Goal: Task Accomplishment & Management: Manage account settings

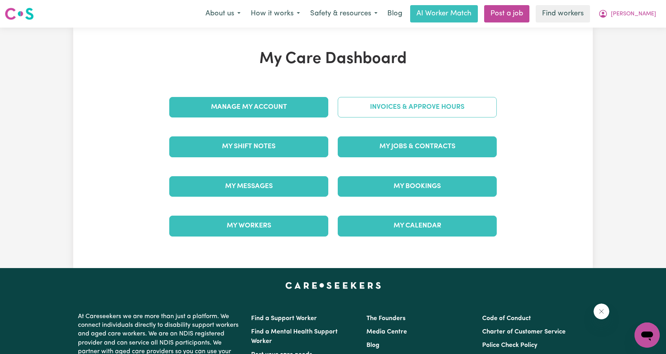
click at [378, 108] on link "Invoices & Approve Hours" at bounding box center [417, 107] width 159 height 20
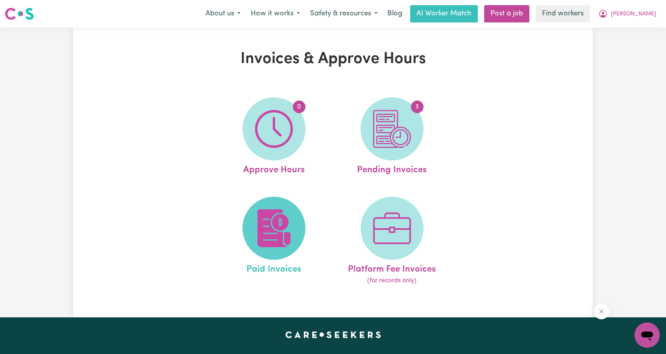
click at [286, 208] on span at bounding box center [274, 227] width 63 height 63
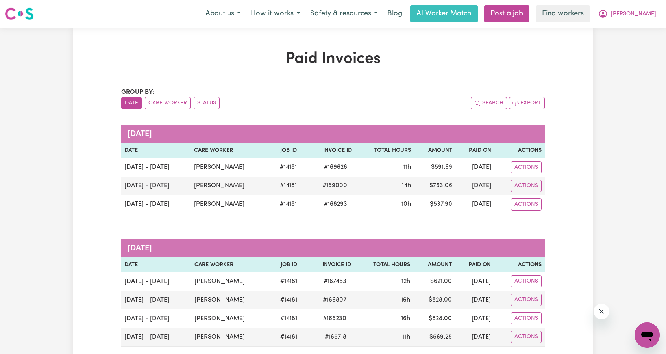
click at [633, 17] on button "[PERSON_NAME]" at bounding box center [627, 14] width 68 height 17
click at [623, 32] on link "My Dashboard" at bounding box center [630, 30] width 62 height 15
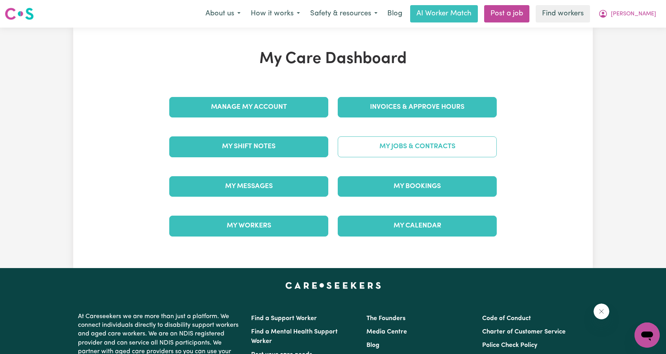
click at [451, 147] on link "My Jobs & Contracts" at bounding box center [417, 146] width 159 height 20
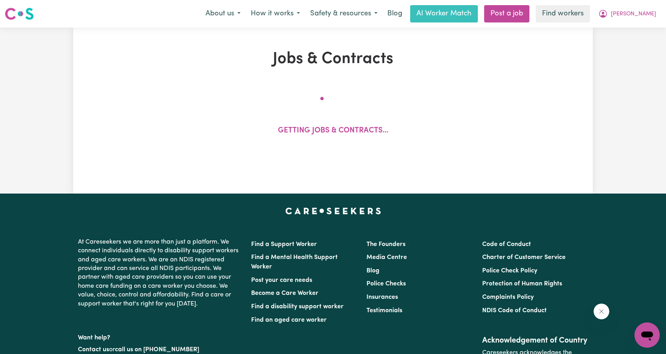
click at [624, 22] on div "Menu About us How it works Safety & resources Blog AI Worker Match Post a job F…" at bounding box center [333, 14] width 666 height 18
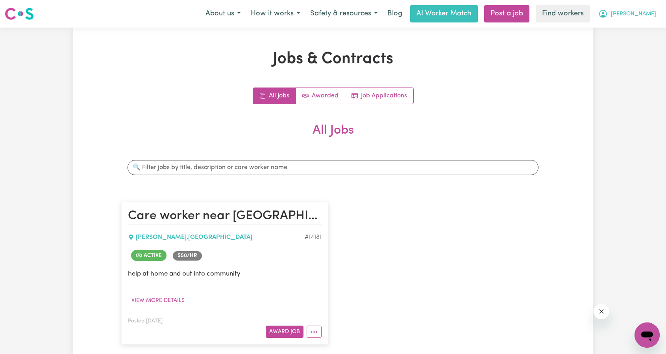
click at [608, 17] on icon "My Account" at bounding box center [603, 13] width 9 height 9
click at [617, 30] on link "My Dashboard" at bounding box center [630, 30] width 62 height 15
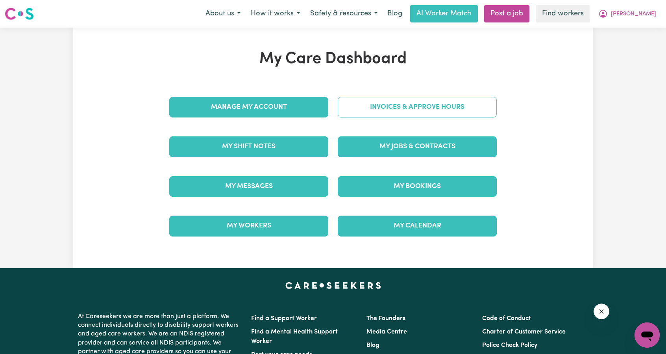
click at [463, 98] on link "Invoices & Approve Hours" at bounding box center [417, 107] width 159 height 20
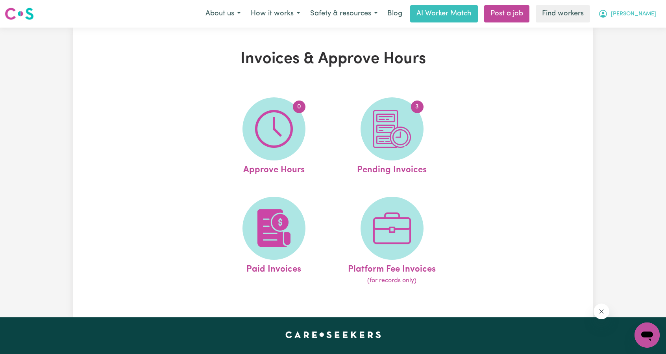
click at [642, 10] on span "[PERSON_NAME]" at bounding box center [633, 14] width 45 height 9
click at [608, 30] on link "My Dashboard" at bounding box center [630, 30] width 62 height 15
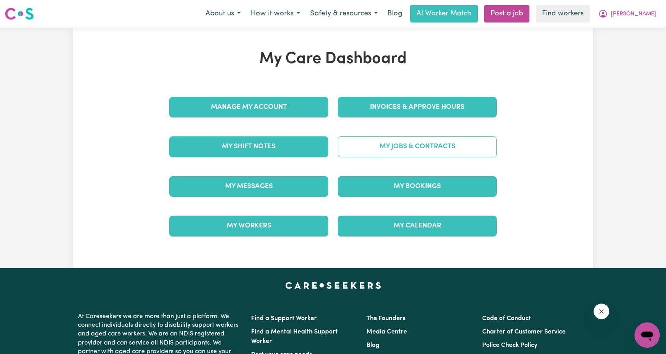
click at [430, 149] on link "My Jobs & Contracts" at bounding box center [417, 146] width 159 height 20
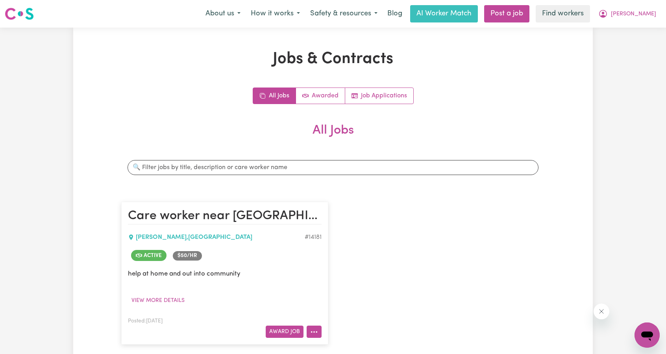
click at [312, 326] on button "More options" at bounding box center [314, 331] width 15 height 12
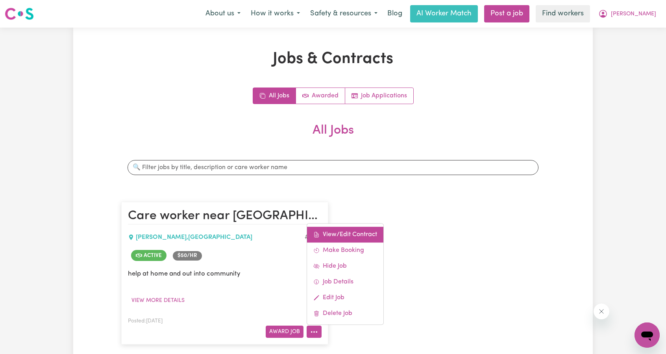
click at [352, 233] on link "View/Edit Contract" at bounding box center [345, 234] width 76 height 16
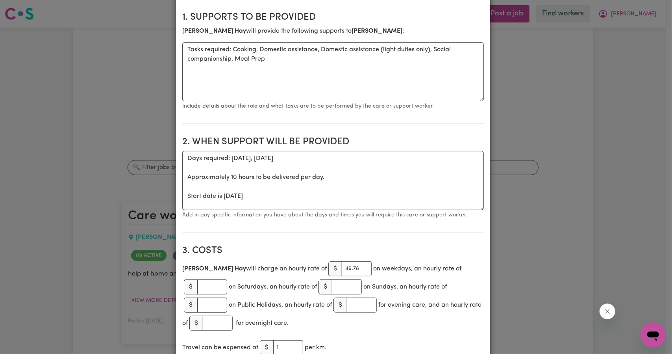
scroll to position [118, 0]
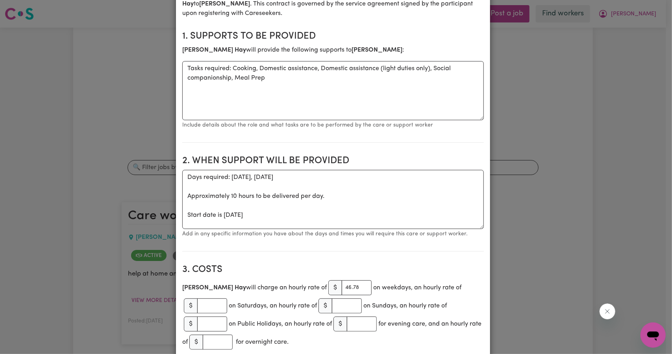
drag, startPoint x: 598, startPoint y: 100, endPoint x: 591, endPoint y: 30, distance: 70.4
click at [598, 96] on div "View/Update Contract Select a contract to view Select a care worker to view [DE…" at bounding box center [336, 177] width 672 height 354
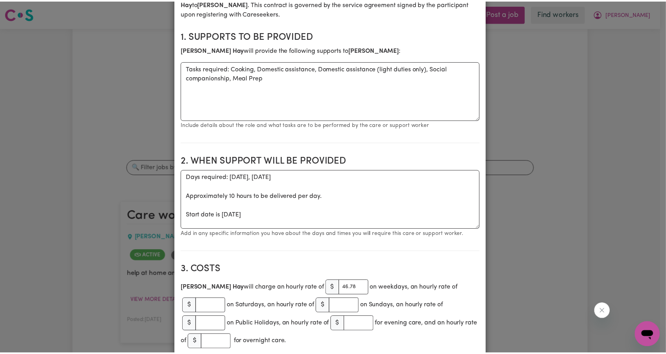
scroll to position [0, 0]
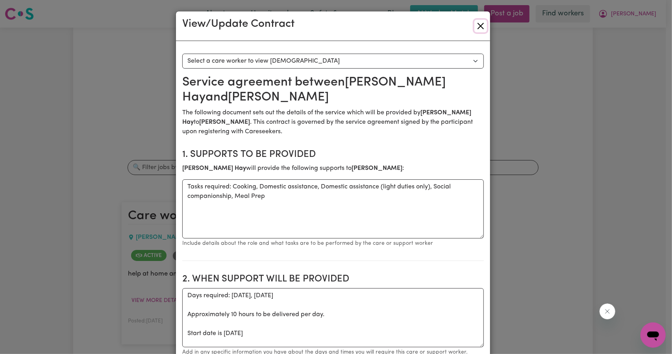
click at [480, 30] on button "Close" at bounding box center [480, 26] width 13 height 13
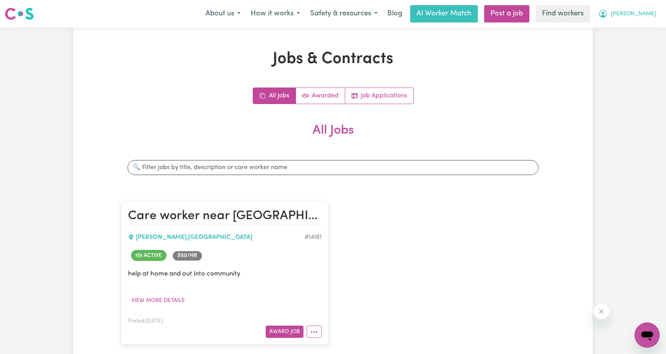
click at [641, 19] on button "[PERSON_NAME]" at bounding box center [627, 14] width 68 height 17
click at [615, 27] on link "My Dashboard" at bounding box center [630, 30] width 62 height 15
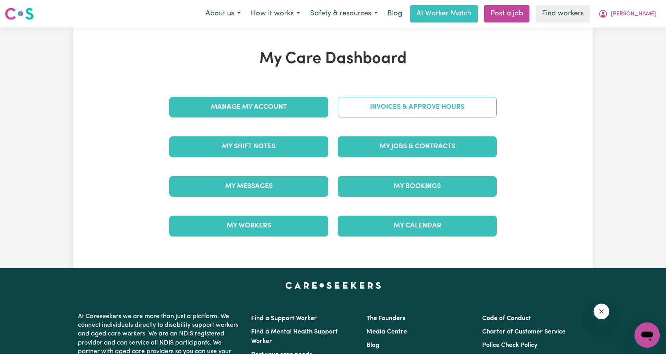
click at [399, 108] on link "Invoices & Approve Hours" at bounding box center [417, 107] width 159 height 20
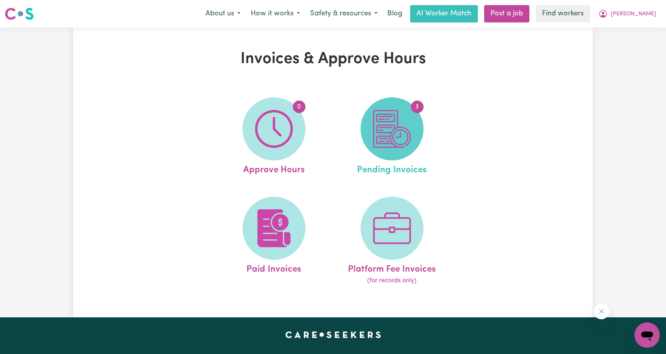
click at [396, 133] on img at bounding box center [392, 129] width 38 height 38
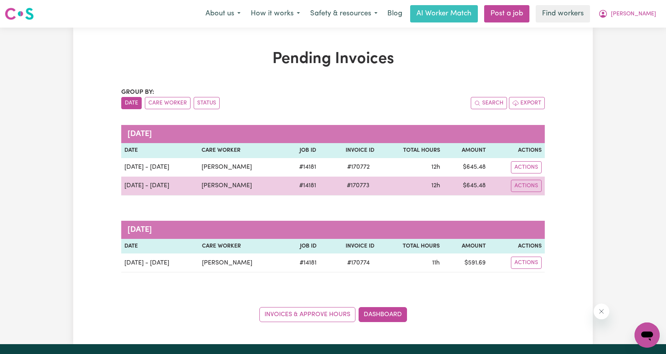
click at [328, 181] on td "# 170773" at bounding box center [348, 185] width 58 height 19
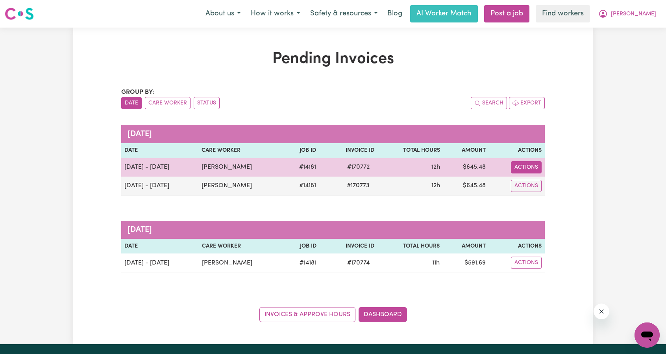
click at [527, 168] on button "Actions" at bounding box center [526, 167] width 31 height 12
click at [530, 186] on link "Download Invoice" at bounding box center [549, 185] width 72 height 16
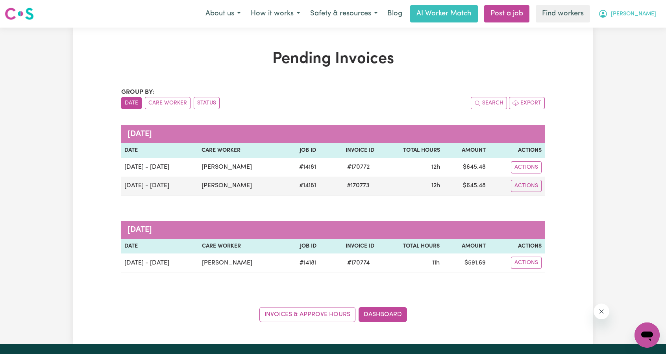
click at [636, 14] on span "[PERSON_NAME]" at bounding box center [633, 14] width 45 height 9
click at [626, 27] on link "My Dashboard" at bounding box center [630, 30] width 62 height 15
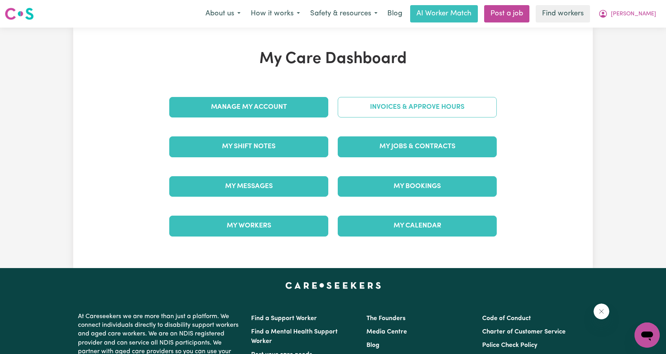
click at [417, 109] on link "Invoices & Approve Hours" at bounding box center [417, 107] width 159 height 20
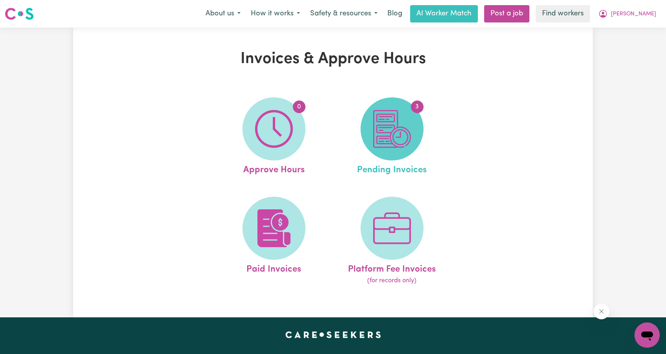
click at [393, 132] on img at bounding box center [392, 129] width 38 height 38
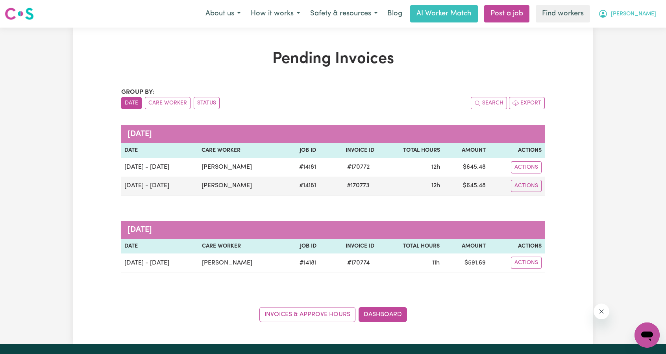
click at [608, 12] on icon "My Account" at bounding box center [603, 13] width 9 height 9
click at [626, 26] on link "My Dashboard" at bounding box center [630, 30] width 62 height 15
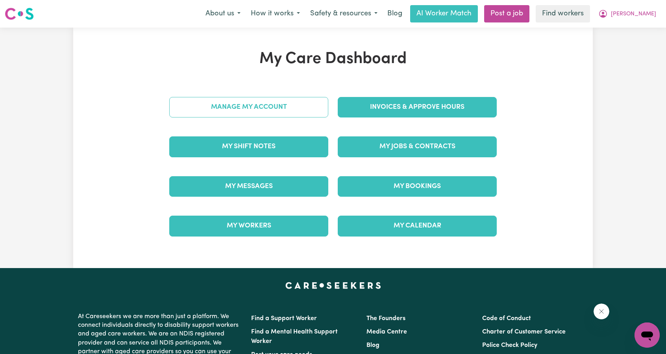
click at [284, 104] on link "Manage My Account" at bounding box center [248, 107] width 159 height 20
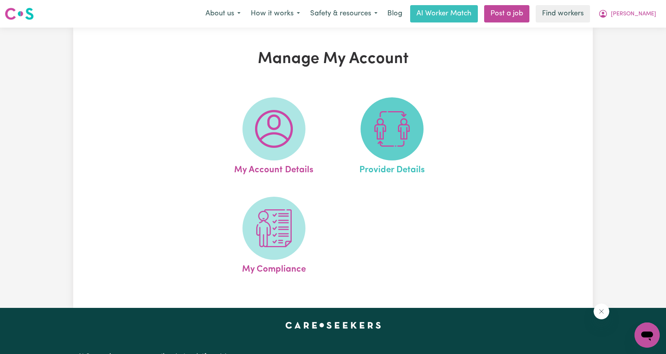
click at [380, 114] on img at bounding box center [392, 129] width 38 height 38
select select "NDIS_FUNDING_AGENCY_MANAGED"
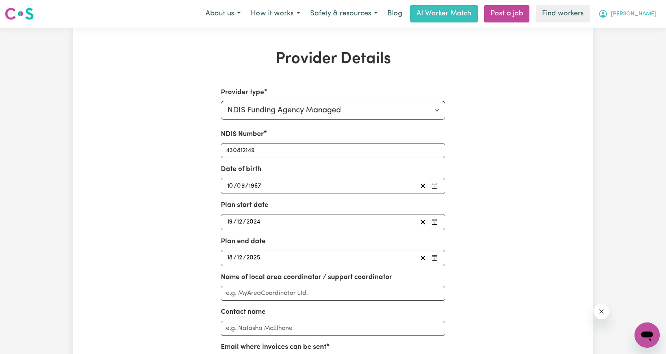
click at [646, 22] on button "[PERSON_NAME]" at bounding box center [627, 14] width 68 height 17
click at [630, 27] on link "My Dashboard" at bounding box center [630, 30] width 62 height 15
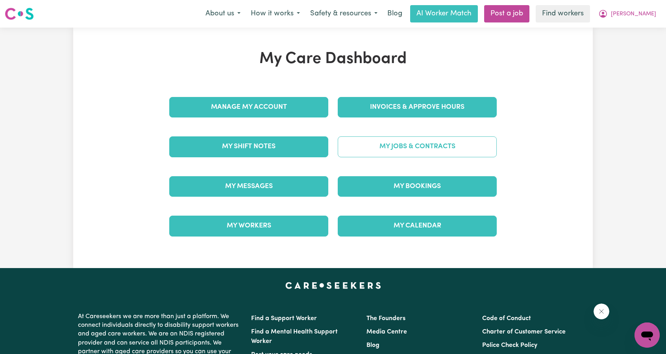
click at [410, 144] on link "My Jobs & Contracts" at bounding box center [417, 146] width 159 height 20
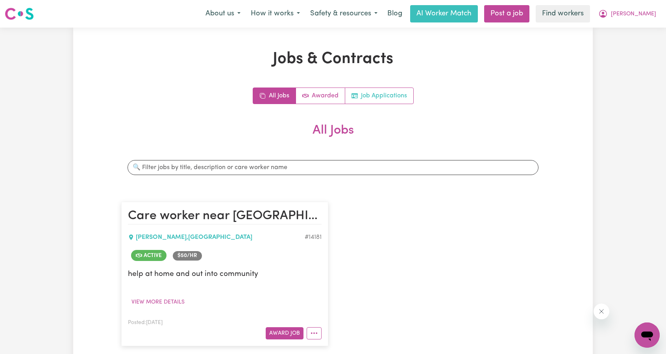
click at [401, 91] on link "Job Applications" at bounding box center [379, 96] width 68 height 16
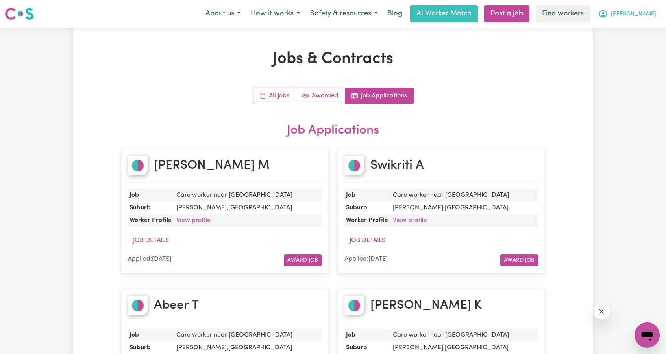
click at [642, 20] on button "[PERSON_NAME]" at bounding box center [627, 14] width 68 height 17
click at [633, 25] on link "My Dashboard" at bounding box center [630, 30] width 62 height 15
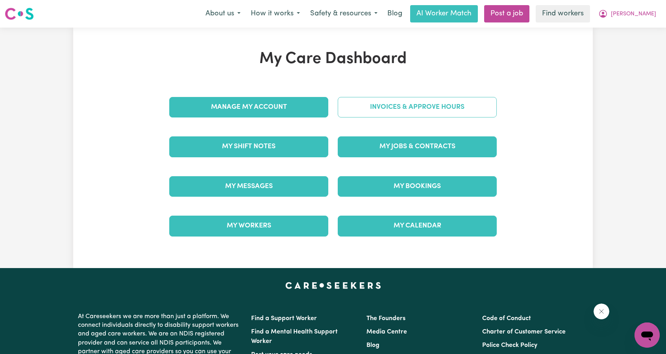
click at [435, 102] on link "Invoices & Approve Hours" at bounding box center [417, 107] width 159 height 20
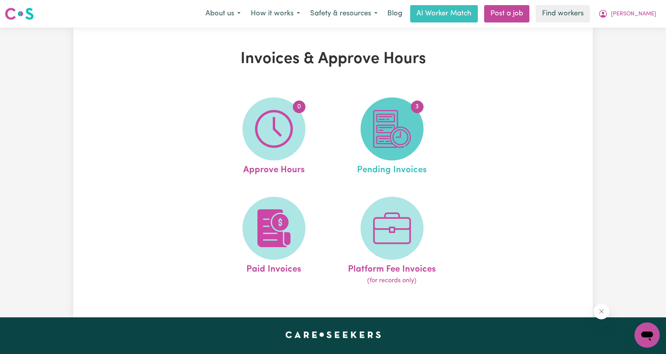
click at [394, 143] on img at bounding box center [392, 129] width 38 height 38
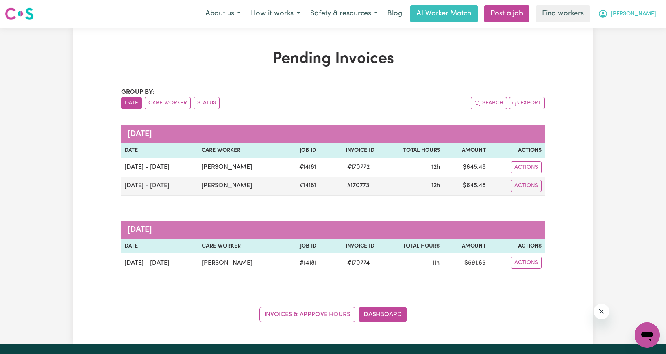
click at [637, 15] on span "[PERSON_NAME]" at bounding box center [633, 14] width 45 height 9
click at [626, 25] on link "My Dashboard" at bounding box center [630, 30] width 62 height 15
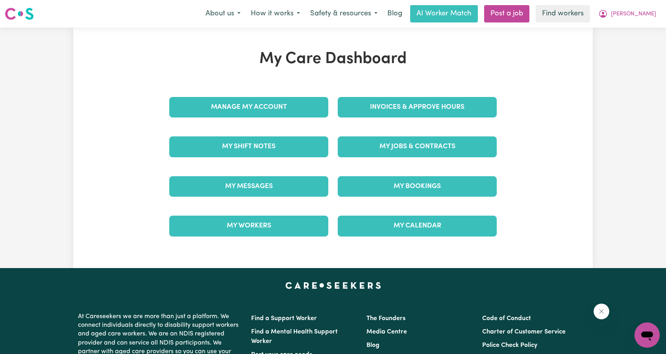
click at [464, 95] on div "Invoices & Approve Hours" at bounding box center [417, 106] width 169 height 39
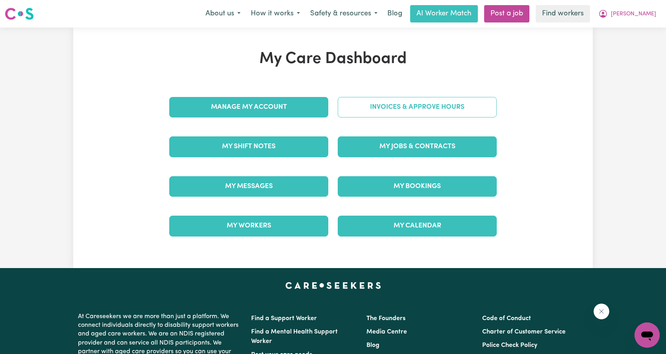
click at [455, 103] on link "Invoices & Approve Hours" at bounding box center [417, 107] width 159 height 20
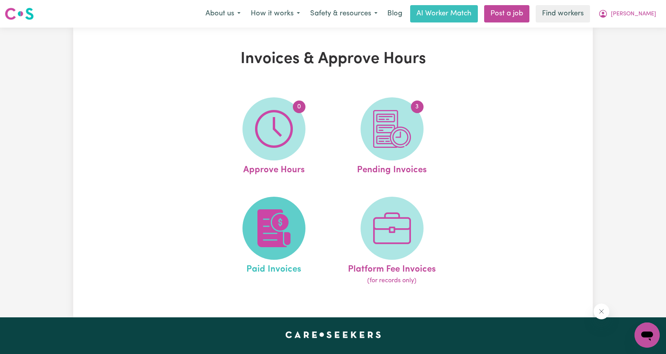
click at [291, 227] on img at bounding box center [274, 228] width 38 height 38
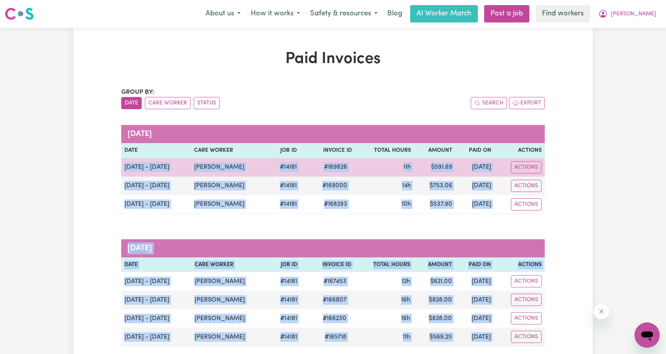
drag, startPoint x: 560, startPoint y: 154, endPoint x: 122, endPoint y: 167, distance: 438.4
